Goal: Task Accomplishment & Management: Use online tool/utility

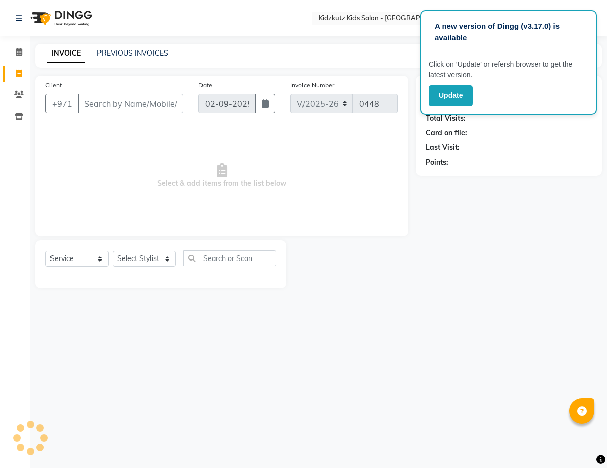
select select "8554"
select select "service"
type input "W"
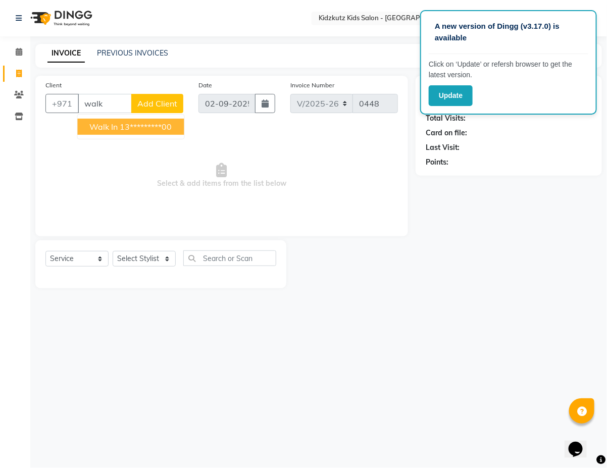
click at [161, 131] on ngb-highlight "13*********00" at bounding box center [146, 127] width 52 height 10
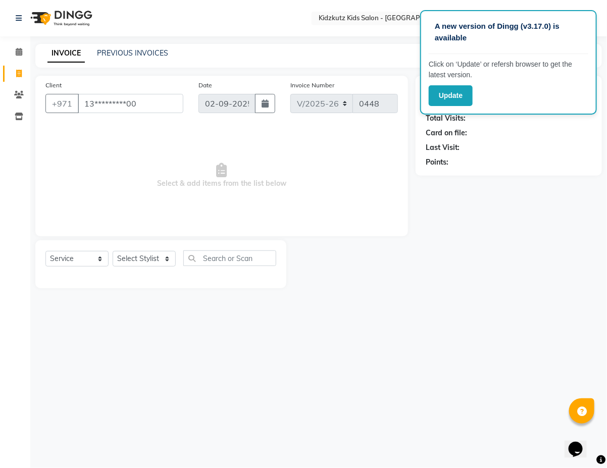
type input "13*********00"
click at [172, 259] on select "Select Stylist Aris Barber6 Chami Mr. Marwan Sales [PERSON_NAME] [PERSON_NAME]" at bounding box center [144, 259] width 63 height 16
select select "84880"
click at [113, 251] on select "Select Stylist Aris Barber6 Chami Mr. Marwan Sales [PERSON_NAME] [PERSON_NAME]" at bounding box center [144, 259] width 63 height 16
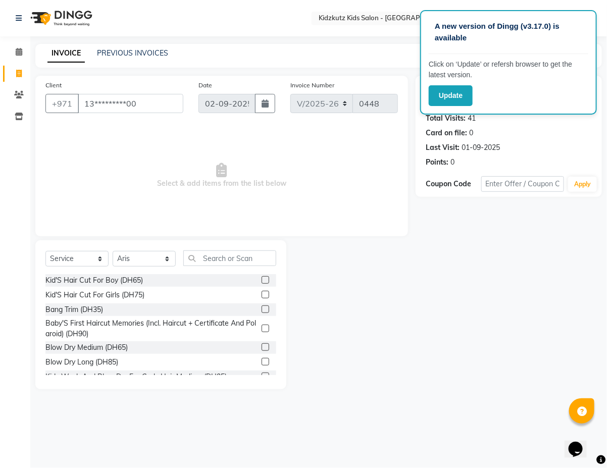
click at [262, 279] on label at bounding box center [266, 280] width 8 height 8
click at [262, 279] on input "checkbox" at bounding box center [265, 280] width 7 height 7
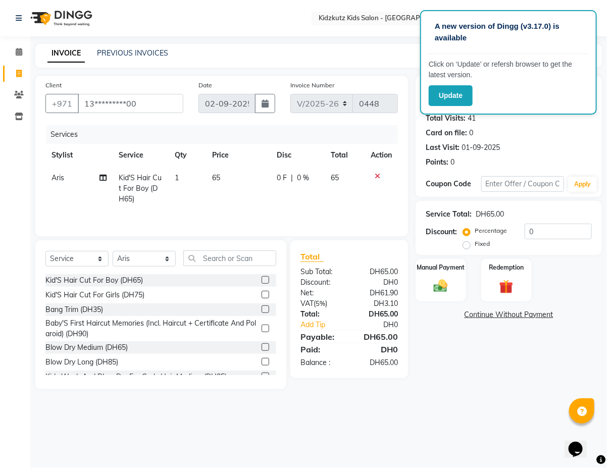
click at [262, 281] on label at bounding box center [266, 280] width 8 height 8
click at [262, 281] on input "checkbox" at bounding box center [265, 280] width 7 height 7
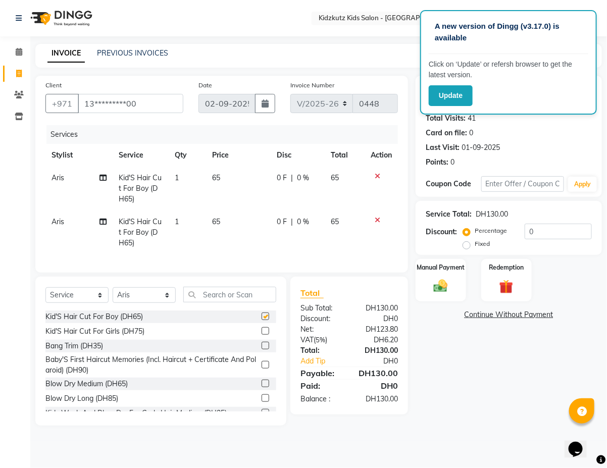
checkbox input "false"
click at [446, 283] on img at bounding box center [441, 286] width 24 height 17
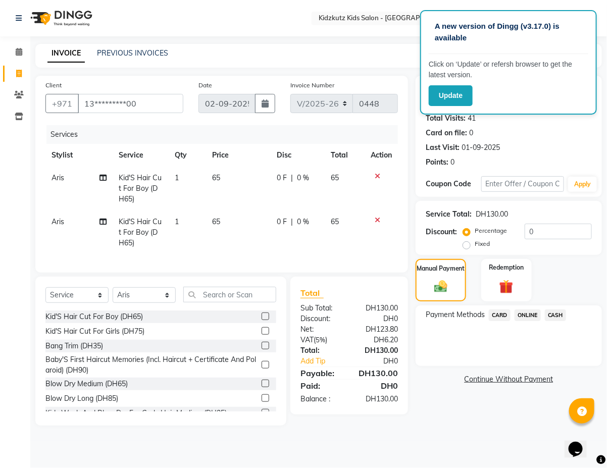
click at [558, 316] on span "CASH" at bounding box center [556, 316] width 22 height 12
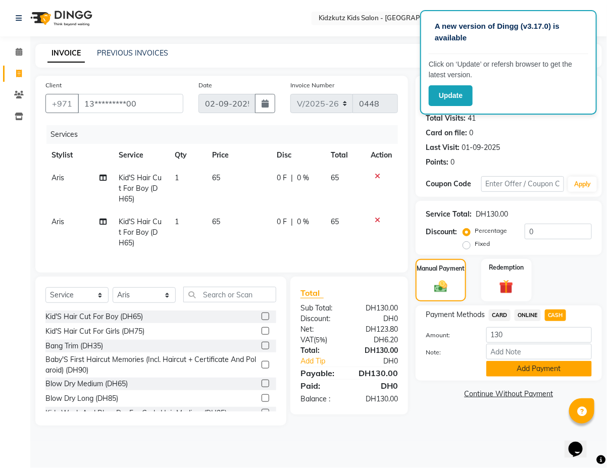
click at [539, 366] on button "Add Payment" at bounding box center [539, 369] width 106 height 16
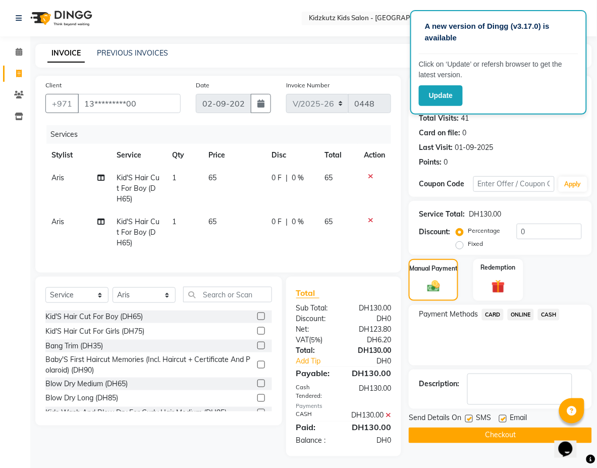
click at [510, 428] on button "Checkout" at bounding box center [500, 436] width 183 height 16
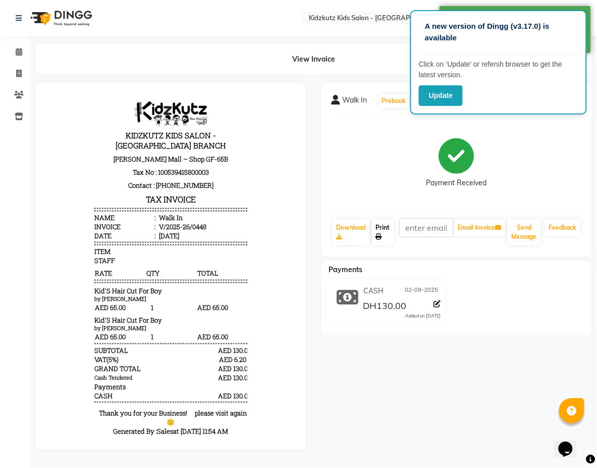
click at [385, 231] on link "Print" at bounding box center [383, 232] width 22 height 26
click at [23, 54] on span at bounding box center [19, 52] width 18 height 12
